Goal: Check status: Check status

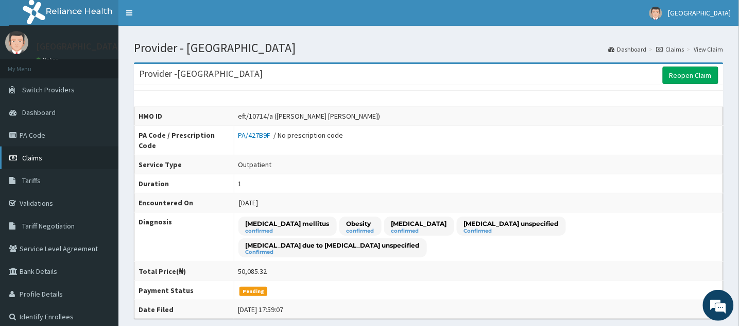
click at [36, 156] on span "Claims" at bounding box center [32, 157] width 20 height 9
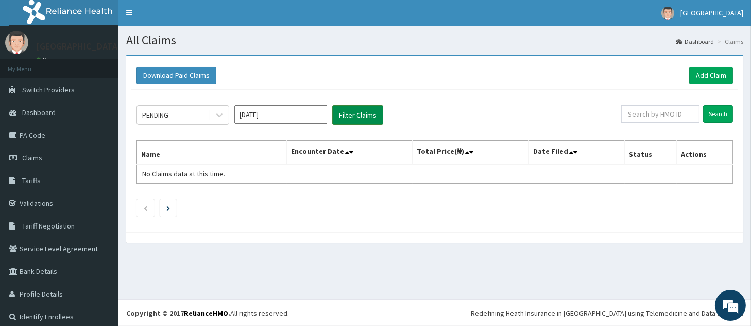
click at [361, 114] on button "Filter Claims" at bounding box center [357, 115] width 51 height 20
click at [295, 114] on input "[DATE]" at bounding box center [280, 114] width 93 height 19
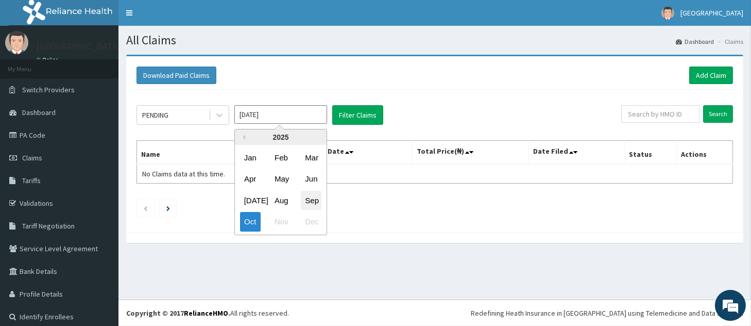
click at [314, 198] on div "Sep" at bounding box center [311, 200] width 21 height 19
type input "[DATE]"
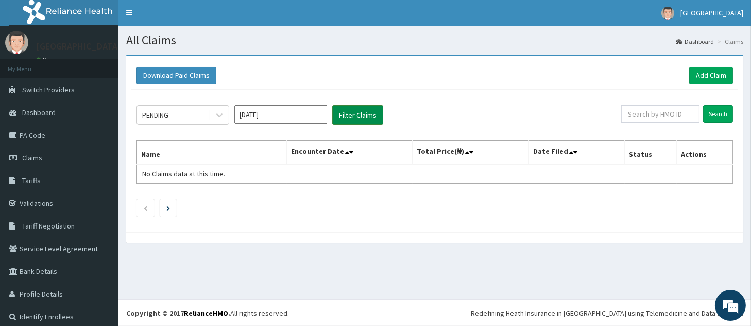
click at [358, 115] on button "Filter Claims" at bounding box center [357, 115] width 51 height 20
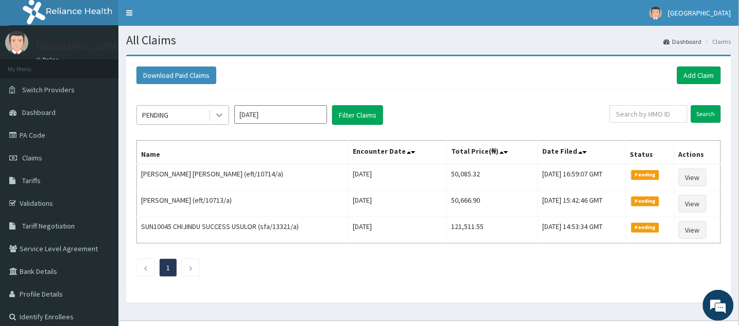
click at [218, 116] on icon at bounding box center [219, 115] width 10 height 10
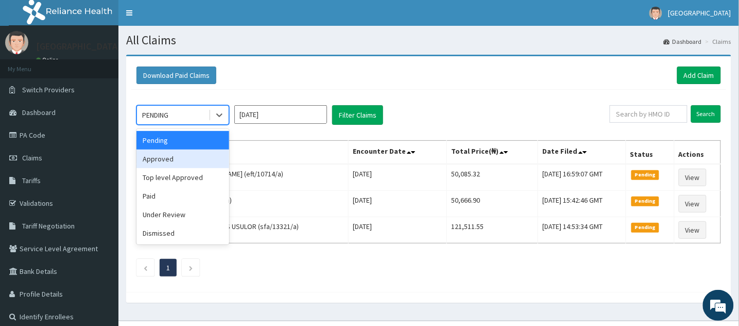
click at [188, 158] on div "Approved" at bounding box center [183, 158] width 93 height 19
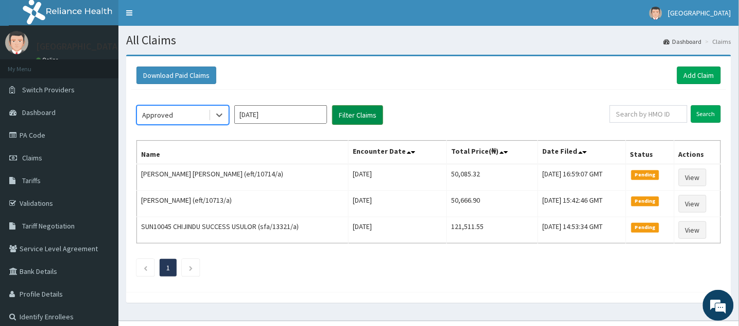
click at [348, 114] on button "Filter Claims" at bounding box center [357, 115] width 51 height 20
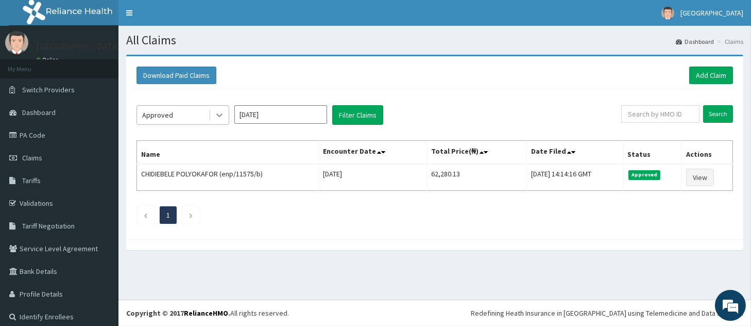
click at [217, 114] on icon at bounding box center [219, 116] width 6 height 4
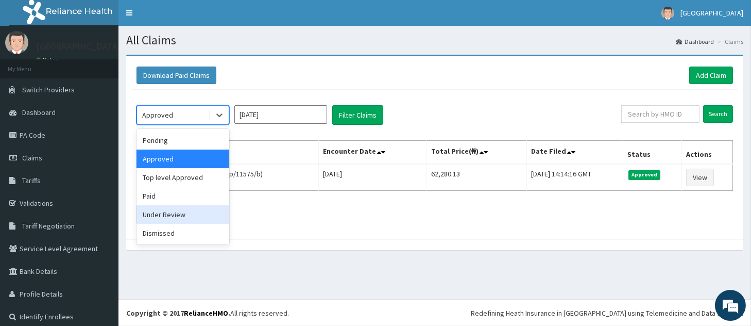
click at [182, 217] on div "Under Review" at bounding box center [183, 214] width 93 height 19
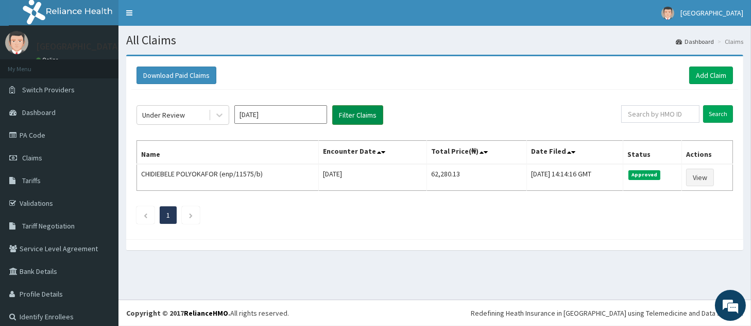
click at [355, 118] on button "Filter Claims" at bounding box center [357, 115] width 51 height 20
